Goal: Task Accomplishment & Management: Use online tool/utility

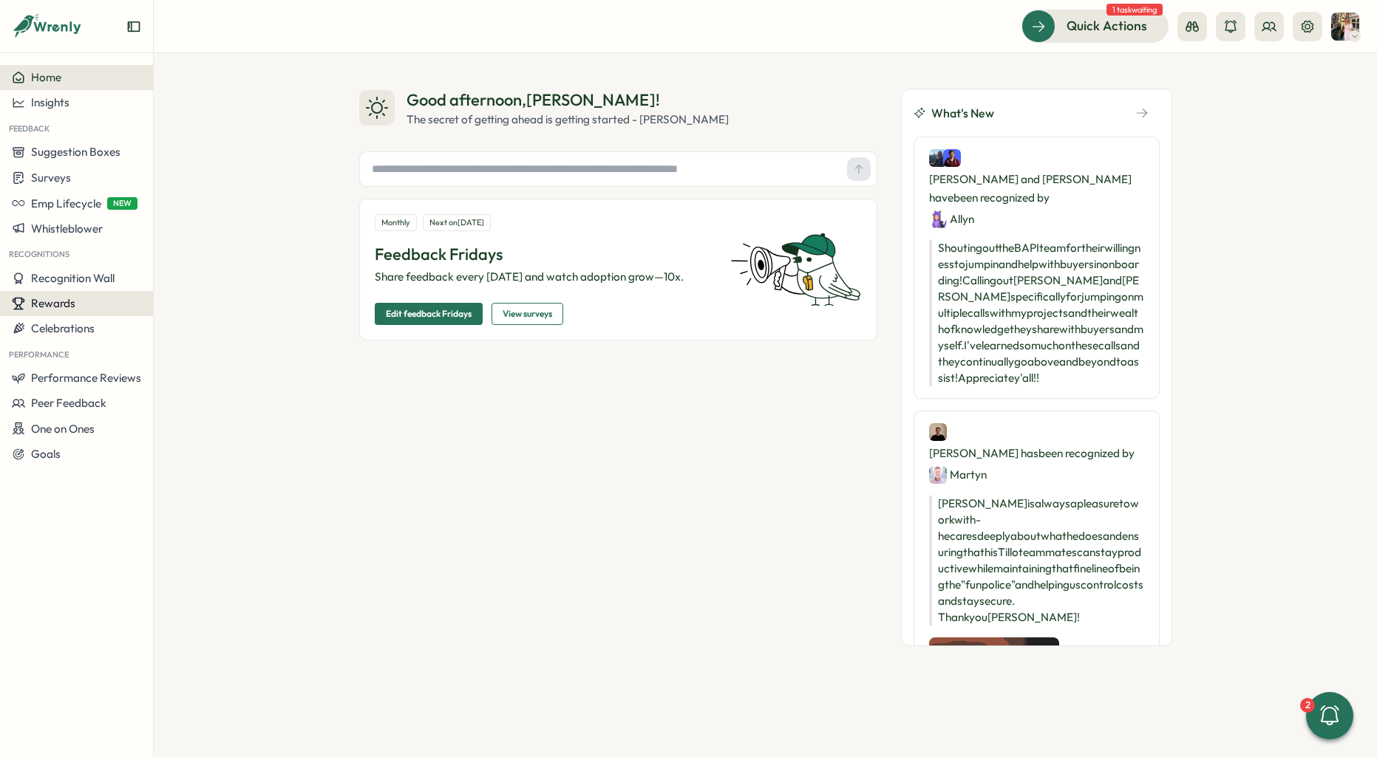
click at [57, 301] on span "Rewards" at bounding box center [53, 303] width 44 height 14
click at [98, 382] on span "Performance Reviews" at bounding box center [86, 378] width 110 height 14
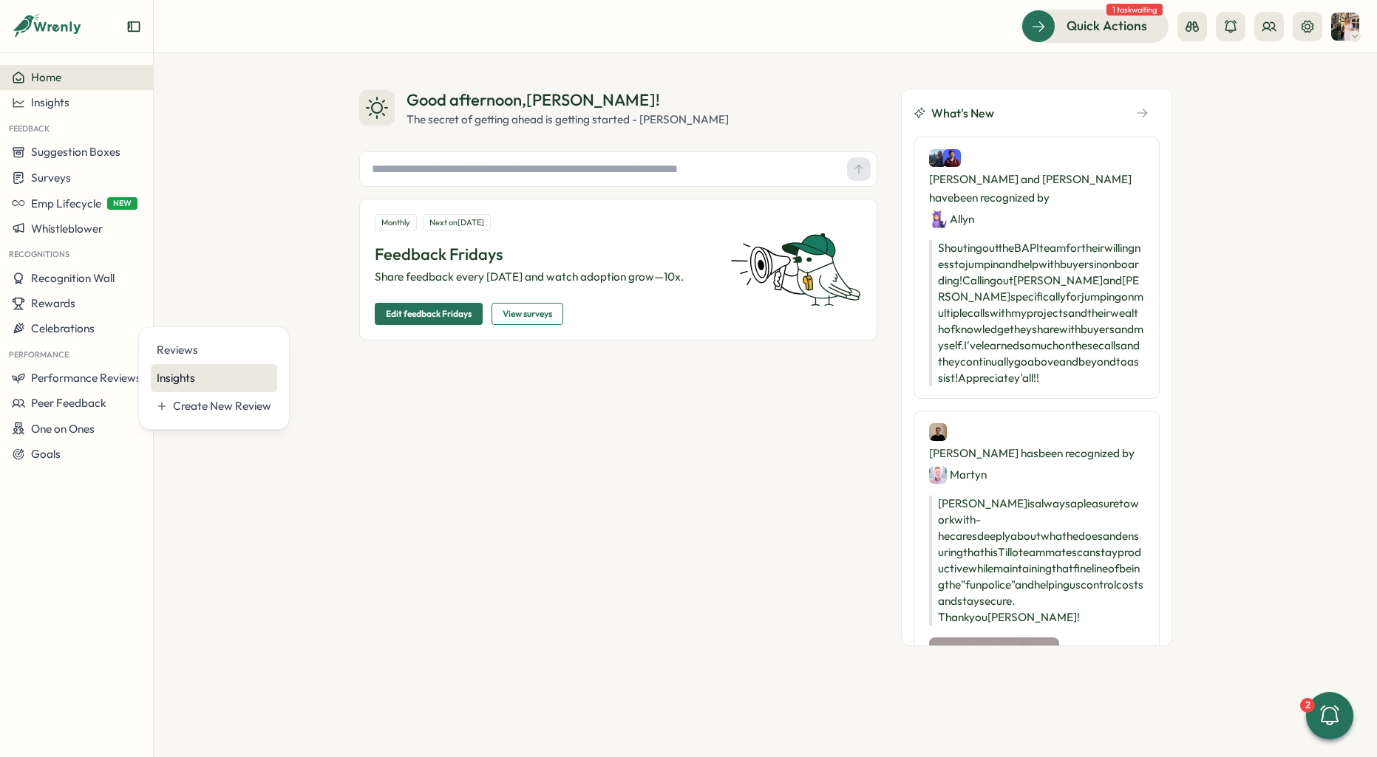
click at [202, 378] on div "Insights" at bounding box center [214, 378] width 115 height 16
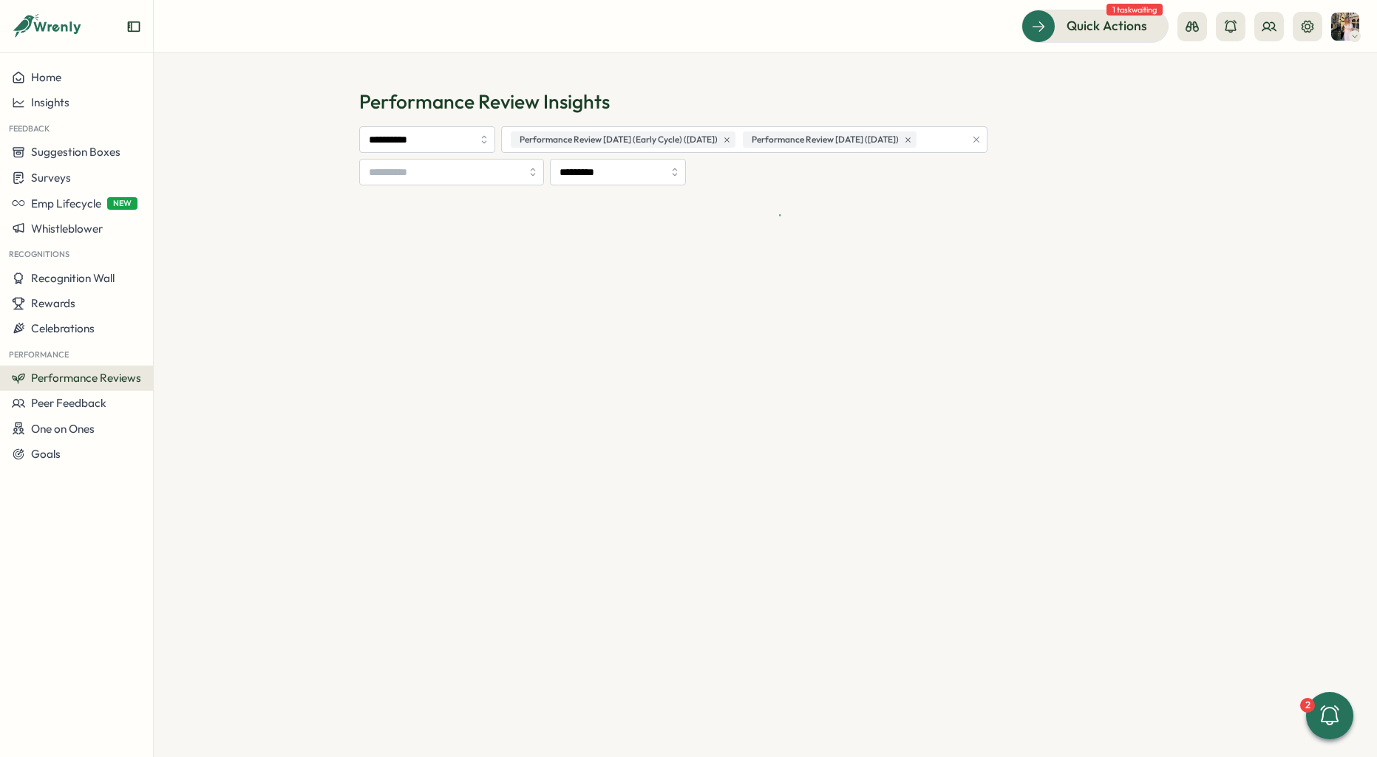
click at [130, 373] on span "Performance Reviews" at bounding box center [86, 378] width 110 height 14
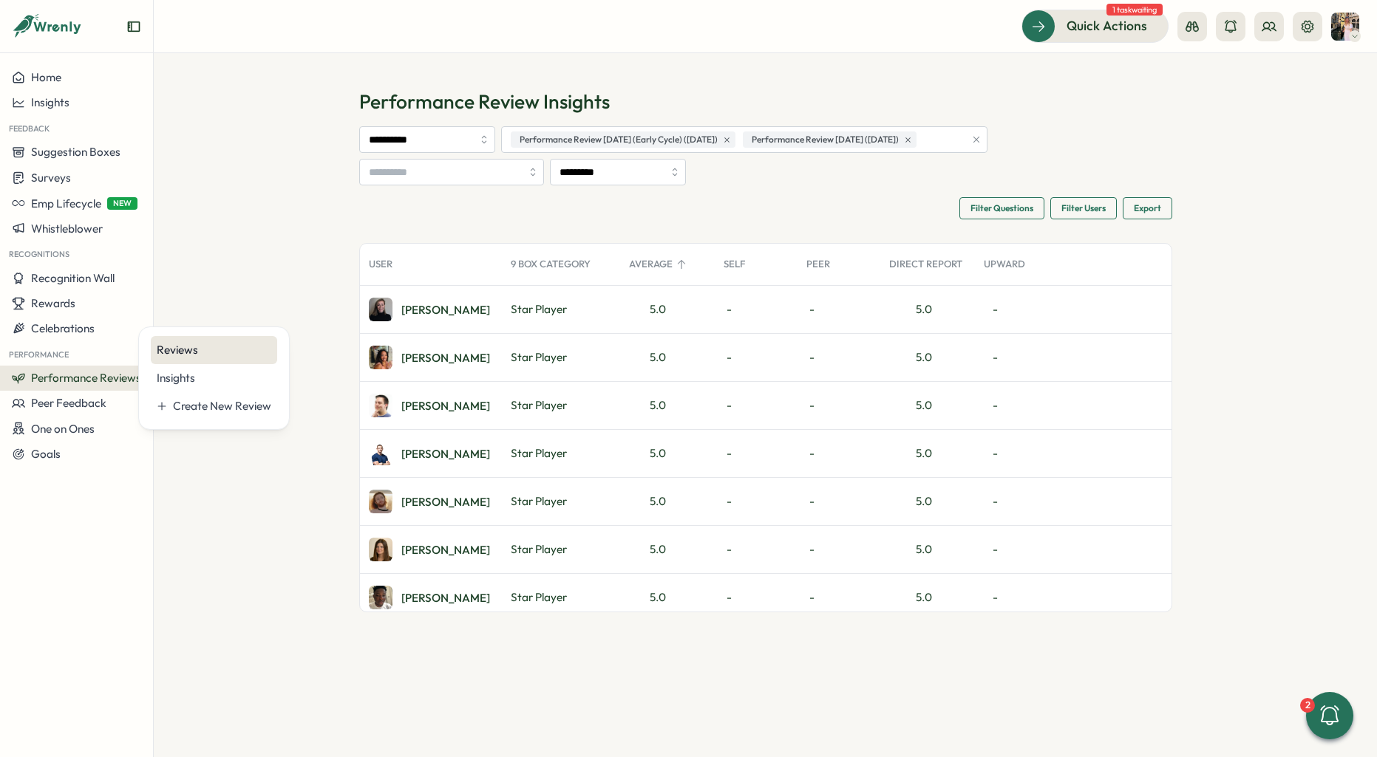
click at [211, 355] on div "Reviews" at bounding box center [214, 350] width 115 height 16
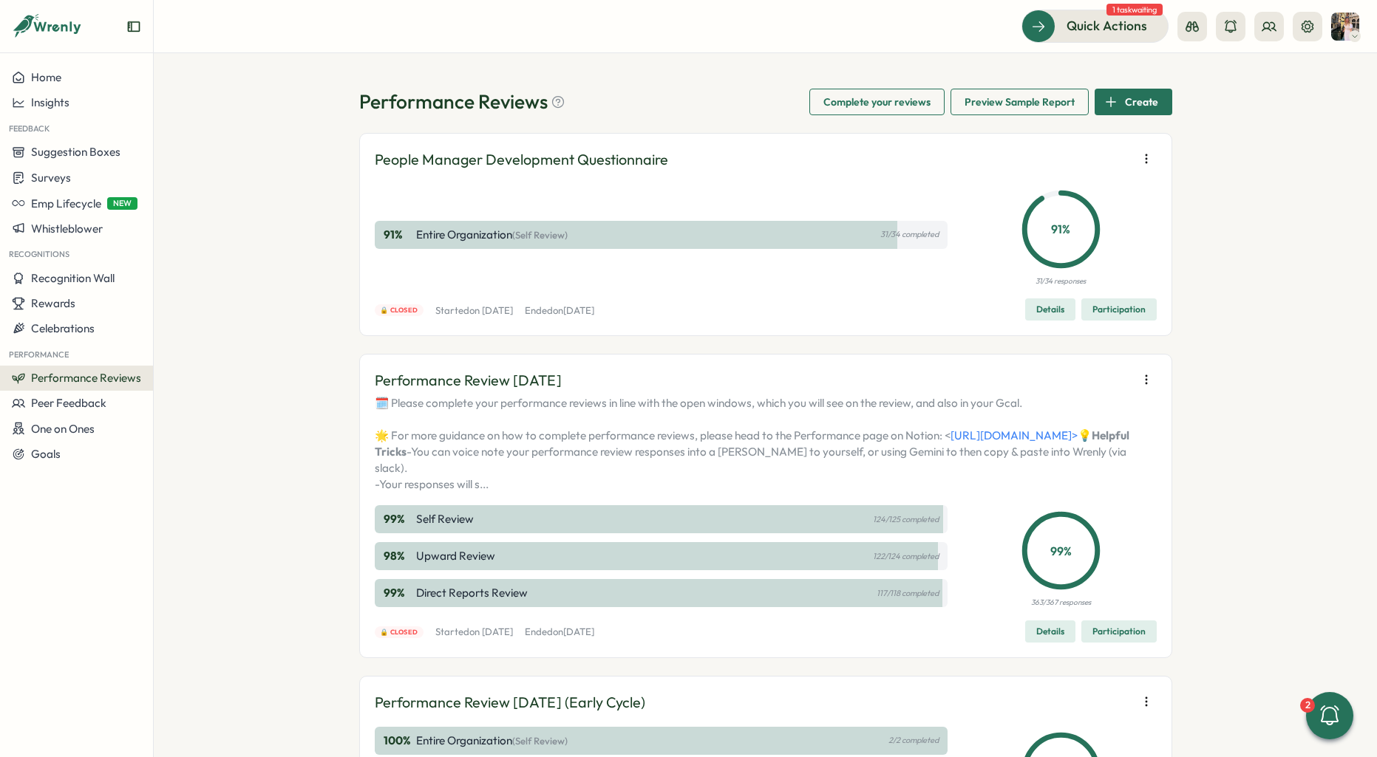
click at [1074, 299] on div "Details Participation" at bounding box center [1091, 310] width 132 height 22
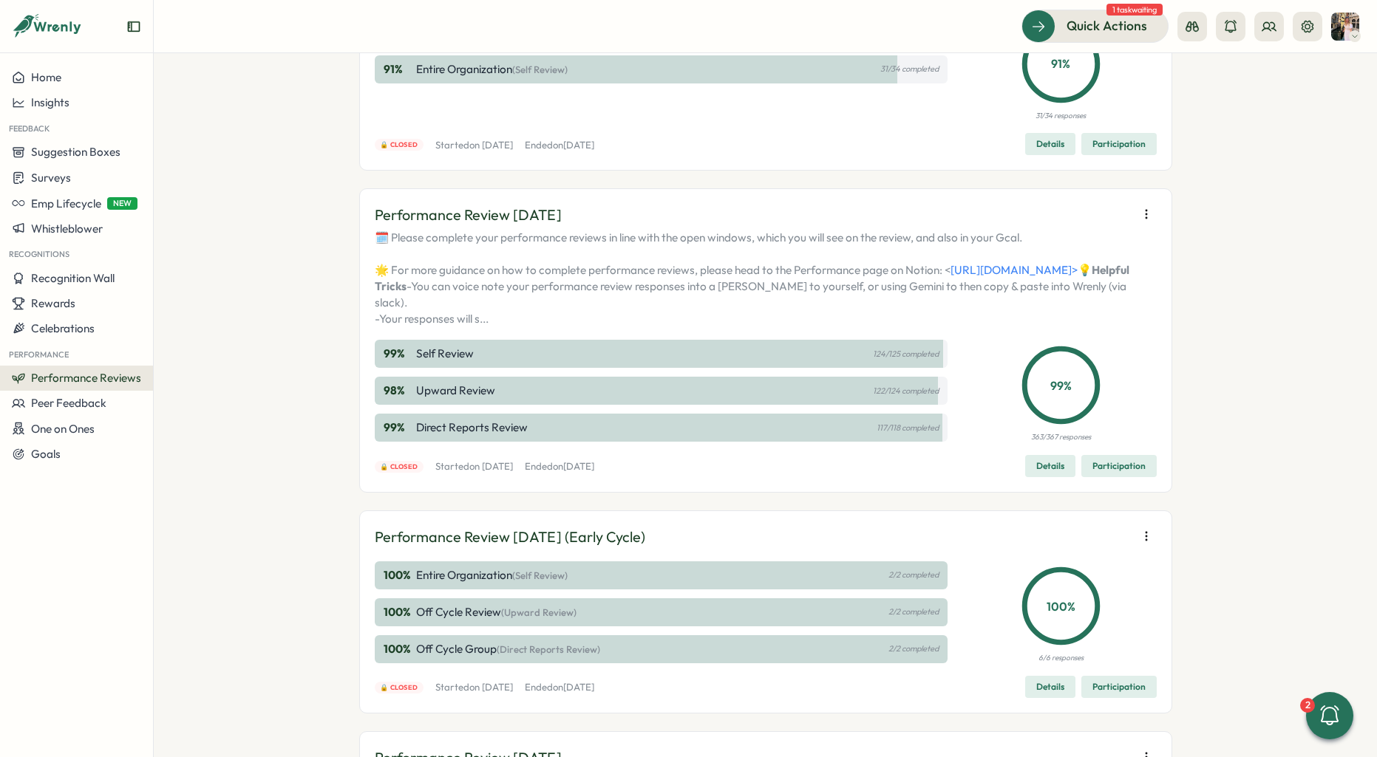
scroll to position [165, 0]
click at [1074, 477] on span "Participation" at bounding box center [1118, 467] width 53 height 21
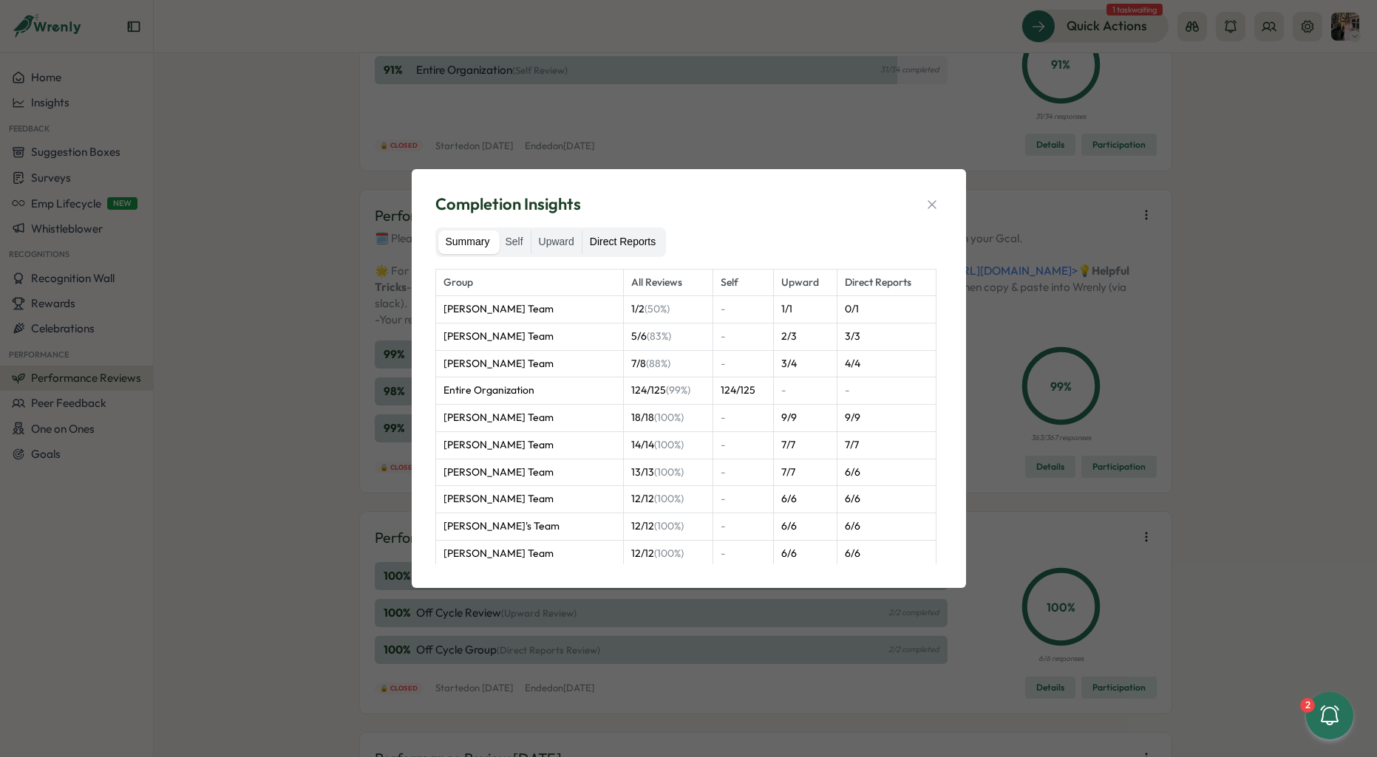
click at [622, 248] on label "Direct Reports" at bounding box center [622, 243] width 81 height 24
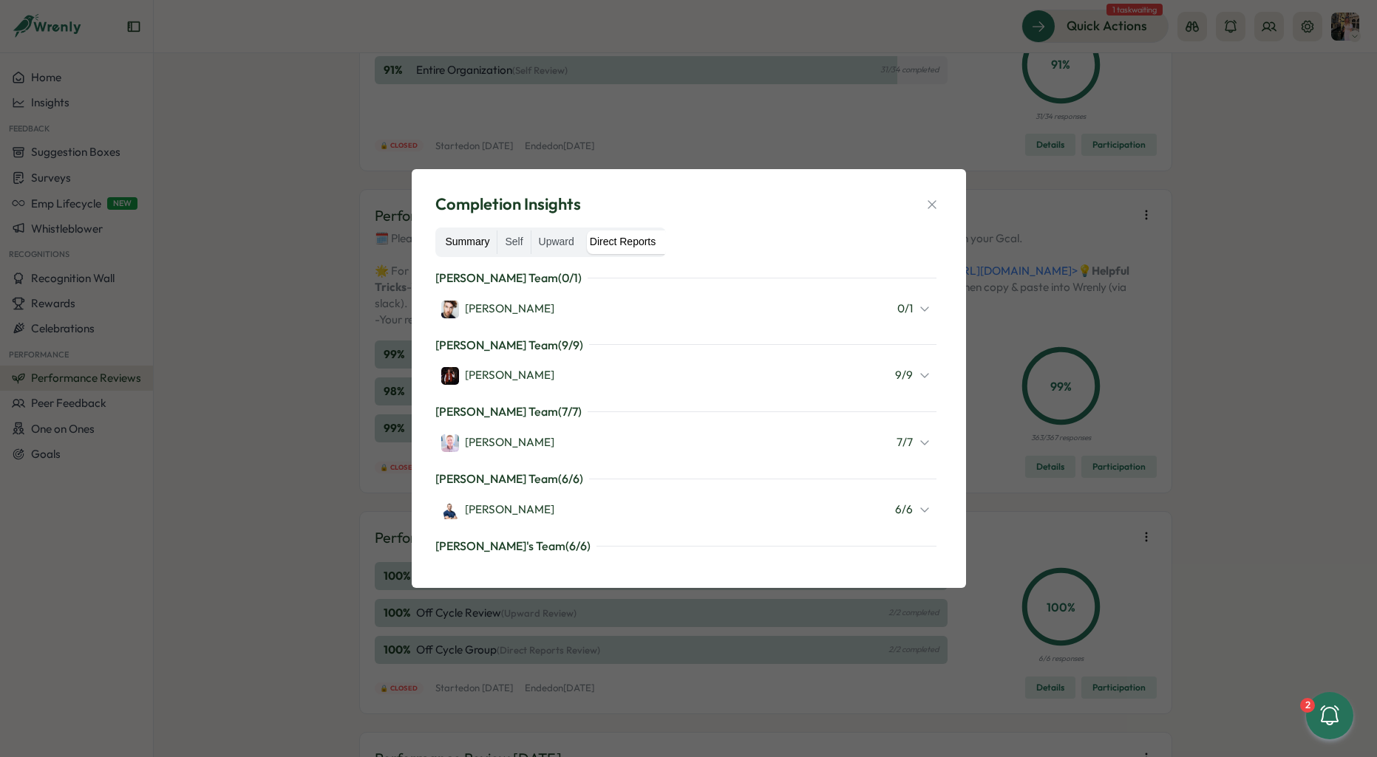
click at [480, 248] on label "Summary" at bounding box center [467, 243] width 59 height 24
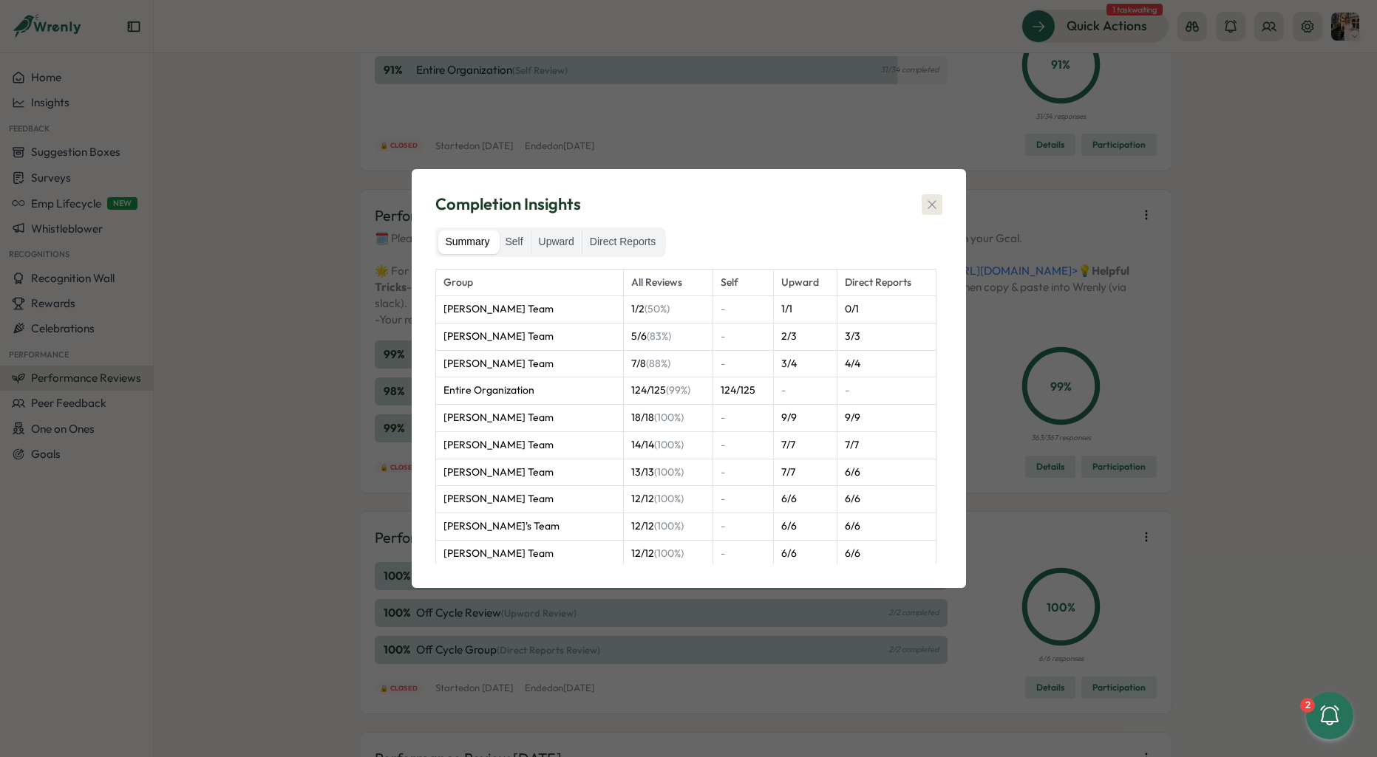
click at [924, 200] on icon "button" at bounding box center [931, 204] width 15 height 15
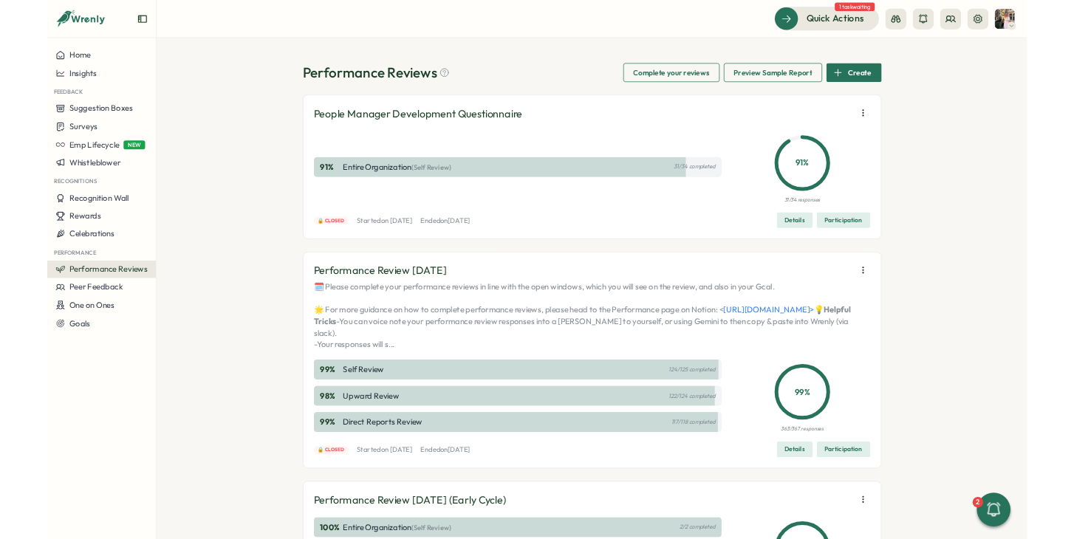
scroll to position [1, 0]
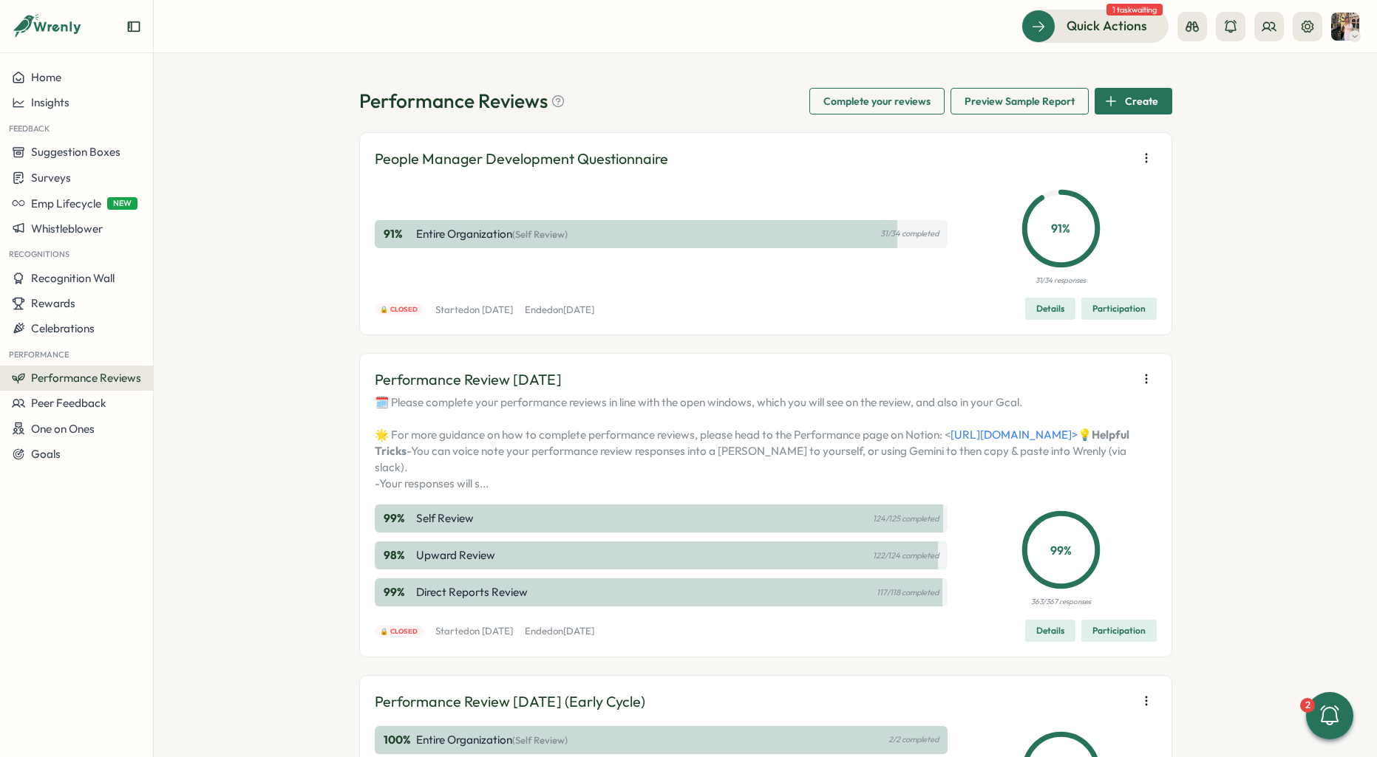
click at [1074, 143] on div "People Manager Development Questionnaire 91 % Entire Organization (Self Review)…" at bounding box center [765, 233] width 813 height 203
click at [1074, 149] on button "button" at bounding box center [1146, 158] width 21 height 21
click at [1060, 188] on span "Export responses" at bounding box center [1046, 186] width 87 height 13
